Goal: Check status

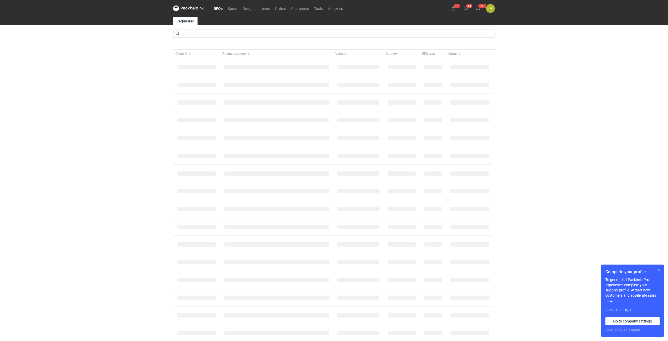
click at [661, 268] on button "button" at bounding box center [658, 270] width 6 height 6
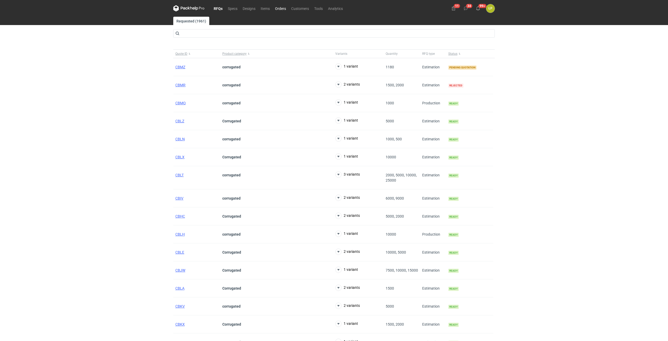
click at [280, 8] on link "Orders" at bounding box center [280, 8] width 16 height 6
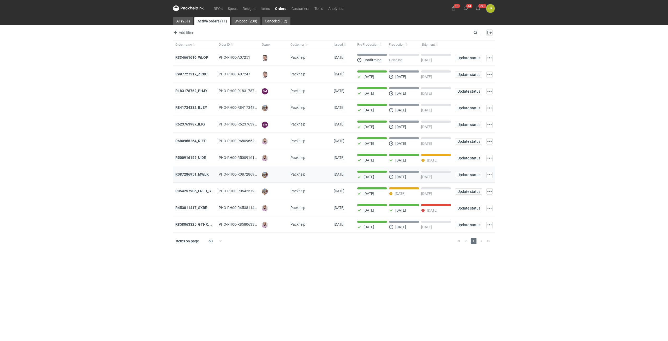
click at [205, 176] on strong "R087286951_MWLK" at bounding box center [191, 174] width 33 height 4
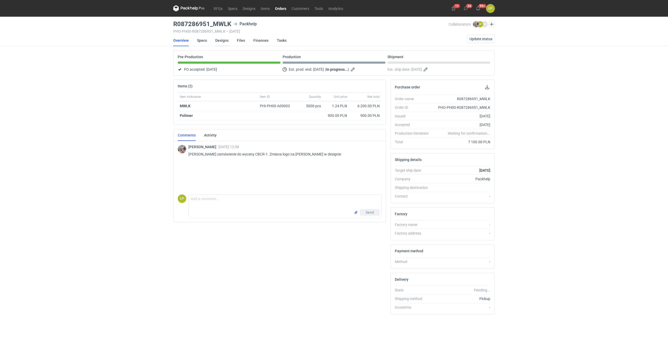
click at [218, 41] on link "Designs" at bounding box center [221, 40] width 13 height 11
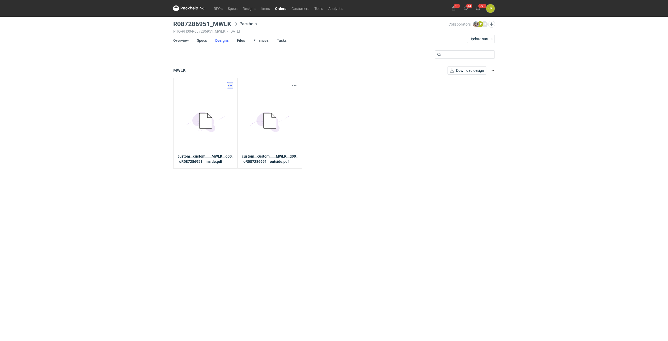
click at [230, 83] on button "button" at bounding box center [230, 85] width 6 height 6
click at [226, 94] on link "Download design part" at bounding box center [207, 97] width 48 height 8
click at [297, 84] on button "button" at bounding box center [294, 85] width 6 height 6
click at [290, 96] on link "Download design part" at bounding box center [271, 97] width 48 height 8
click at [199, 40] on link "Specs" at bounding box center [202, 40] width 10 height 11
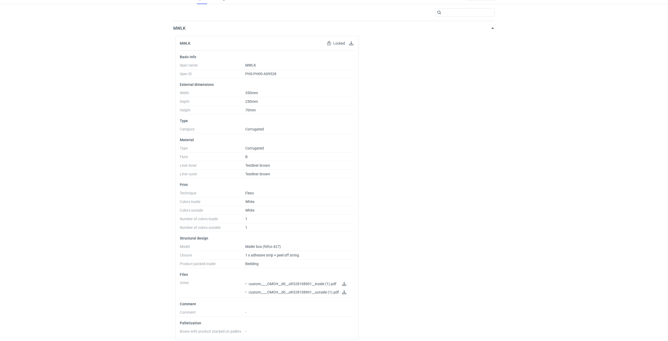
scroll to position [45, 0]
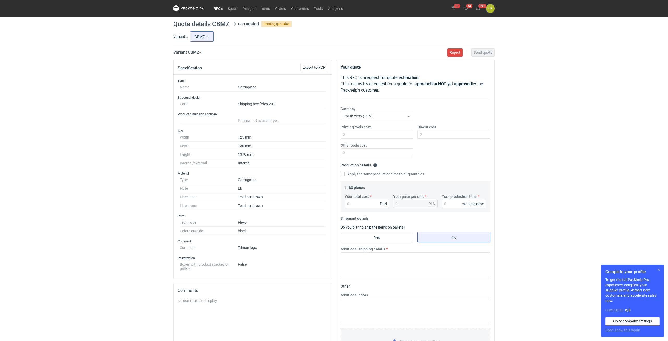
click at [658, 268] on button "button" at bounding box center [658, 270] width 6 height 6
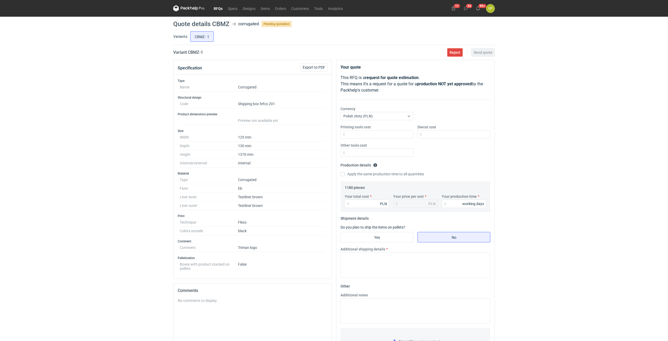
click at [594, 171] on div "RFQs Specs Designs Items Orders Customers Tools Analytics 11 34 99+ ŁP Łukasz P…" at bounding box center [334, 170] width 668 height 341
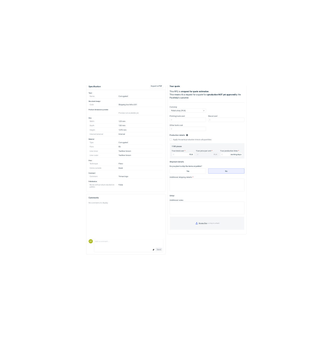
scroll to position [67, 0]
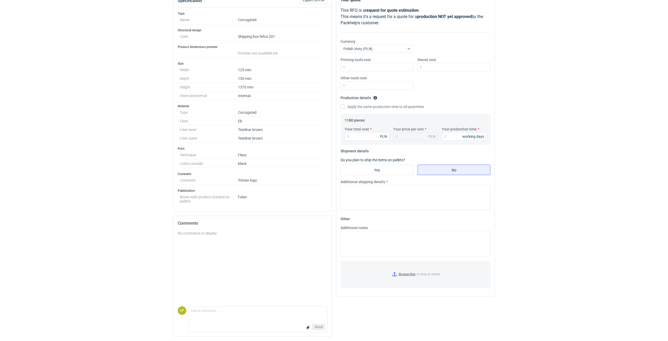
click at [541, 190] on div "RFQs Specs Designs Items Orders Customers Tools Analytics 11 34 99+ ŁP Łukasz P…" at bounding box center [334, 103] width 668 height 341
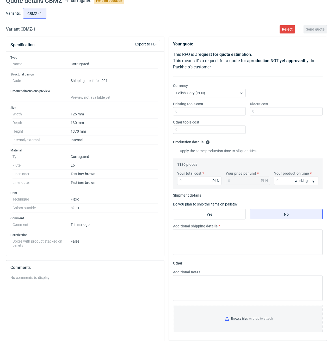
scroll to position [0, 0]
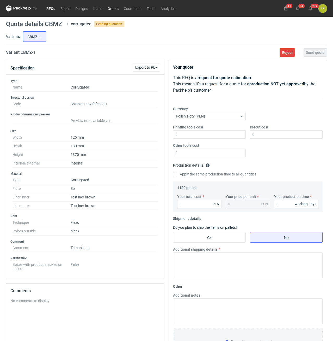
click at [116, 10] on link "Orders" at bounding box center [113, 8] width 16 height 6
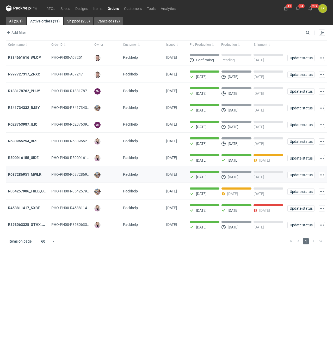
click at [36, 175] on strong "R087286951_MWLK" at bounding box center [24, 174] width 33 height 4
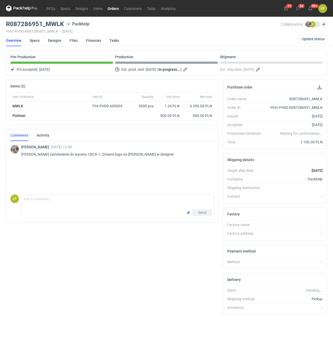
click at [305, 44] on nav "Overview Specs Designs Files Finances Tasks Update status" at bounding box center [166, 40] width 321 height 11
drag, startPoint x: 306, startPoint y: 44, endPoint x: 306, endPoint y: 41, distance: 2.6
click at [306, 43] on nav "Overview Specs Designs Files Finances Tasks Update status" at bounding box center [166, 40] width 321 height 11
click at [306, 41] on span "Update status" at bounding box center [313, 39] width 23 height 4
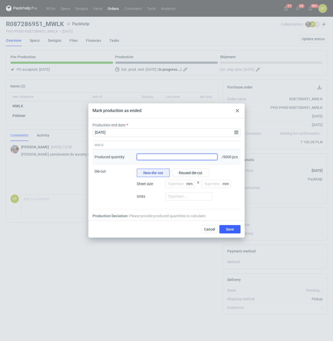
click at [169, 159] on input "Produced quantity" at bounding box center [177, 157] width 81 height 6
type input "5120"
click at [185, 173] on span "Reused die-cut" at bounding box center [191, 173] width 24 height 4
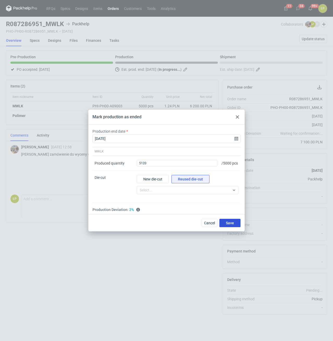
click at [228, 224] on span "Save" at bounding box center [230, 223] width 8 height 4
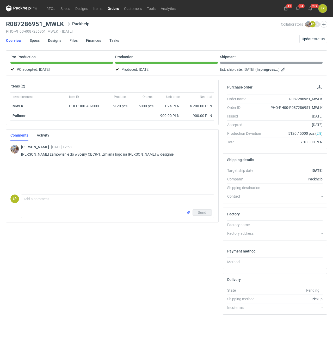
click at [115, 8] on link "Orders" at bounding box center [113, 8] width 16 height 6
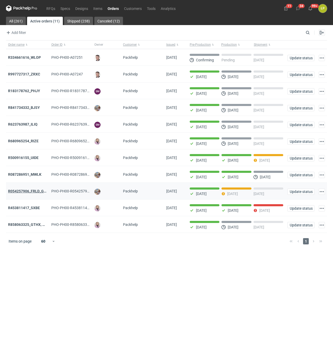
click at [35, 192] on strong "R054257906_FRLD_GMZJ_SABM" at bounding box center [35, 191] width 55 height 4
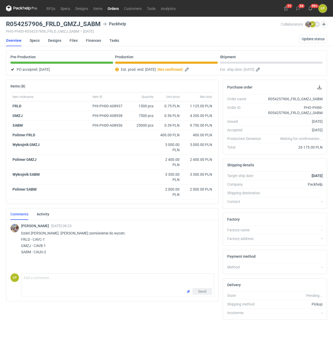
click at [30, 7] on icon at bounding box center [21, 8] width 31 height 6
